Goal: Task Accomplishment & Management: Use online tool/utility

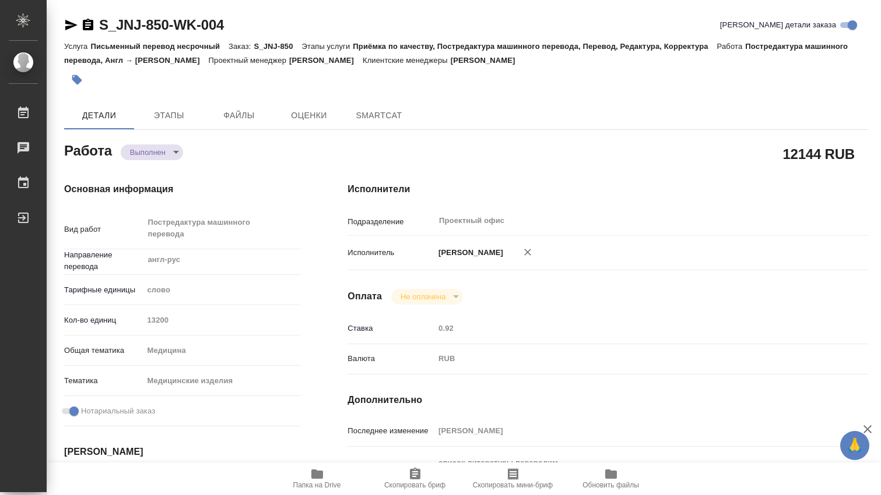
type textarea "x"
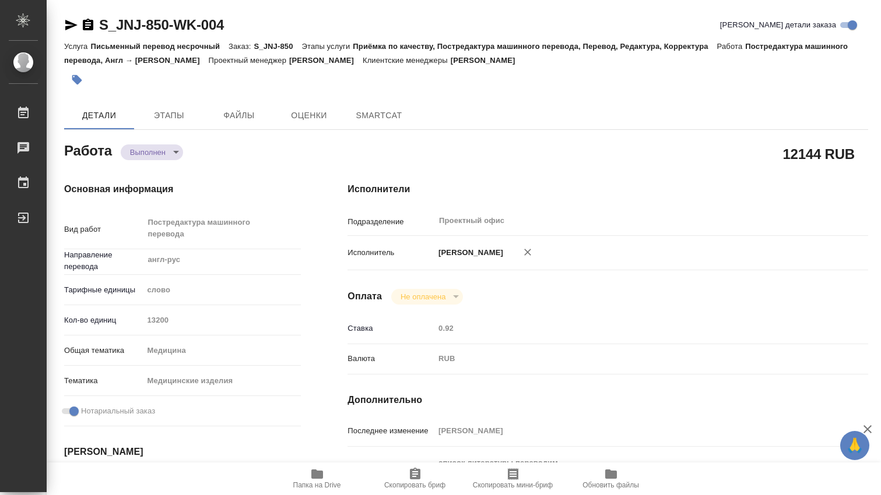
type textarea "x"
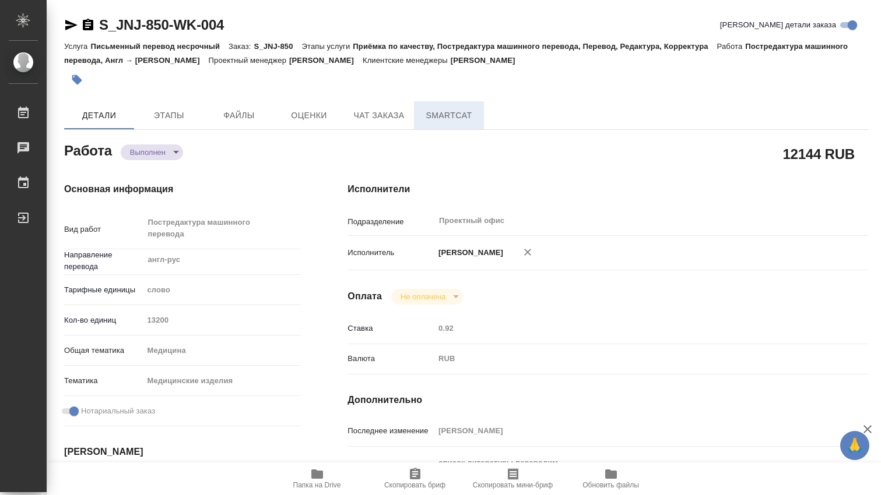
click at [442, 112] on span "SmartCat" at bounding box center [449, 115] width 56 height 15
type textarea "x"
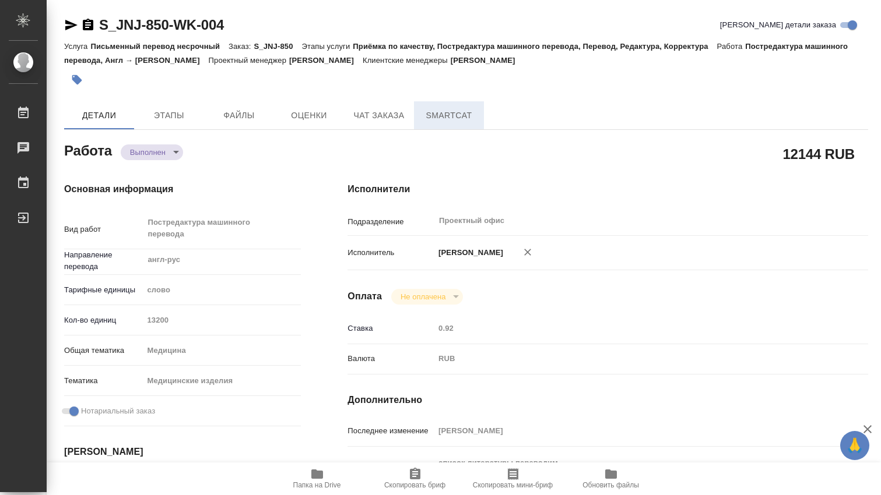
type textarea "x"
